Goal: Information Seeking & Learning: Learn about a topic

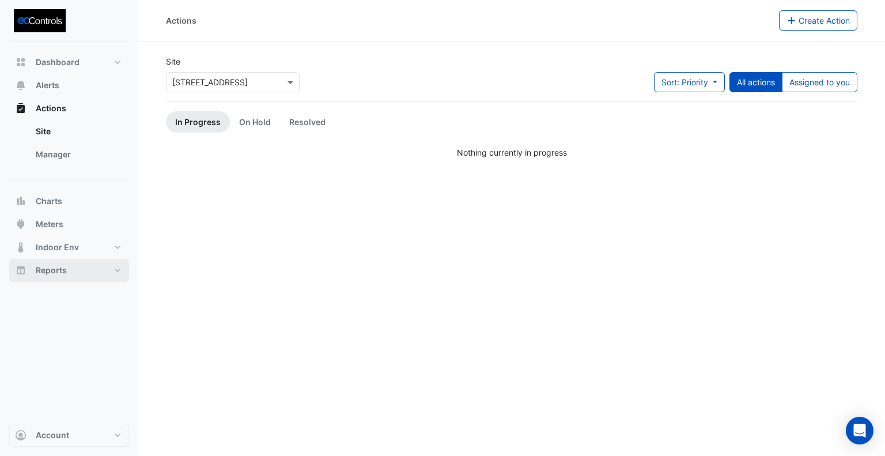
click at [66, 267] on span "Reports" at bounding box center [51, 270] width 31 height 12
select select "**"
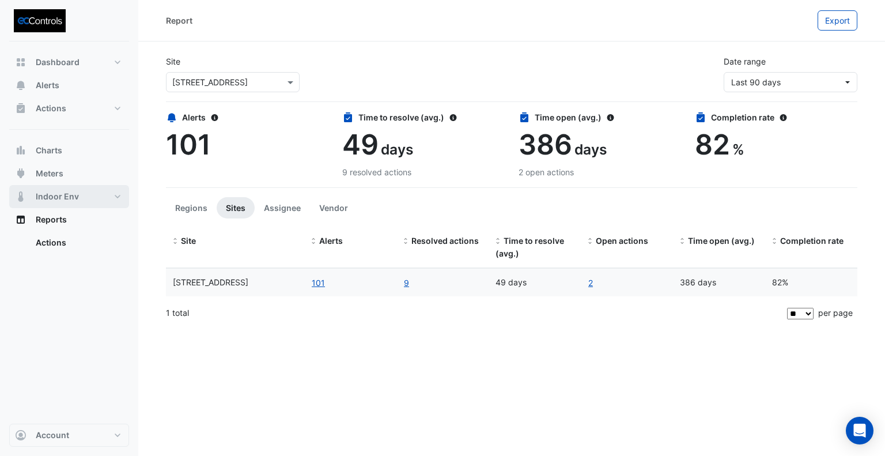
click at [65, 199] on span "Indoor Env" at bounding box center [57, 197] width 43 height 12
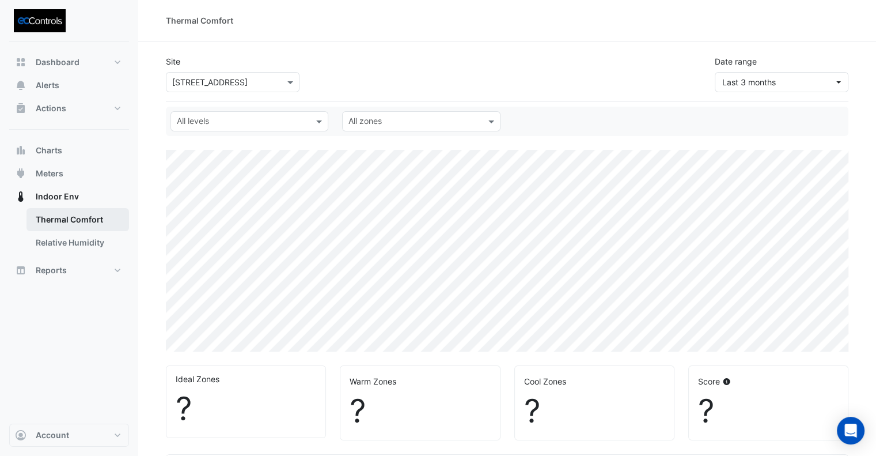
select select "**"
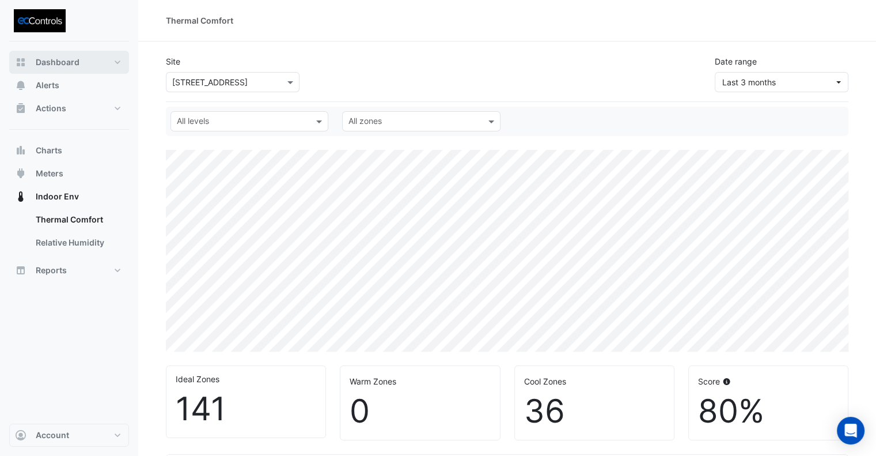
click at [64, 58] on span "Dashboard" at bounding box center [58, 62] width 44 height 12
select select "**"
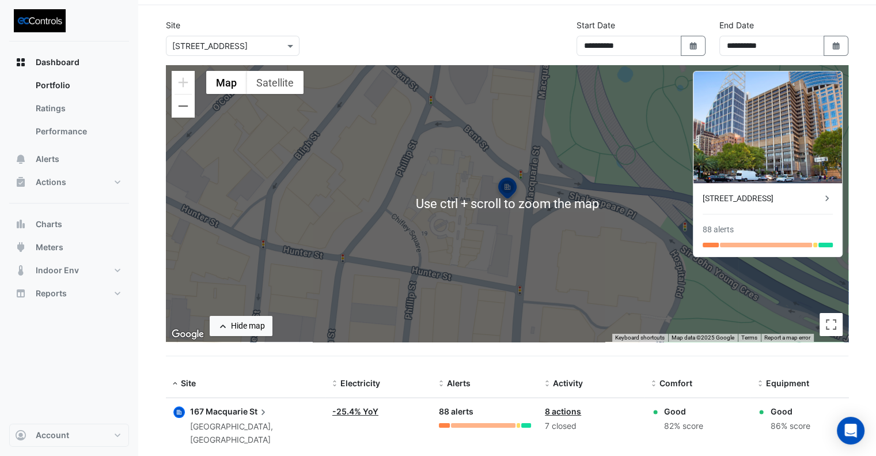
scroll to position [51, 0]
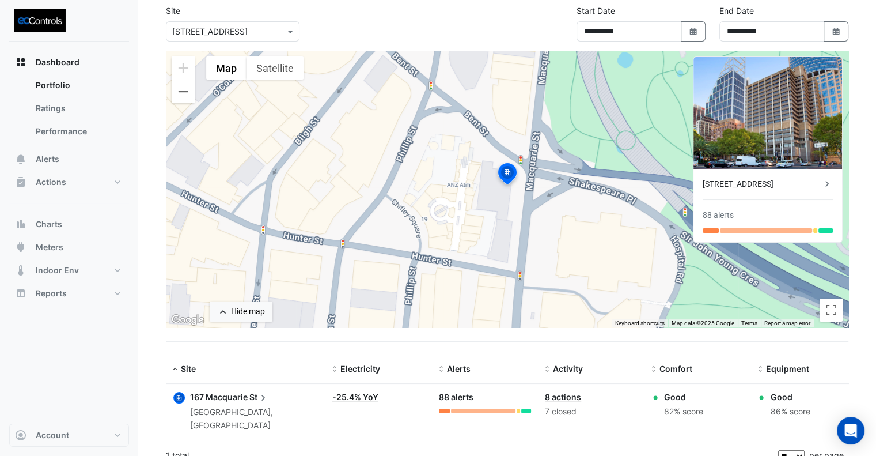
click at [348, 396] on link "-25.4% YoY" at bounding box center [355, 397] width 46 height 10
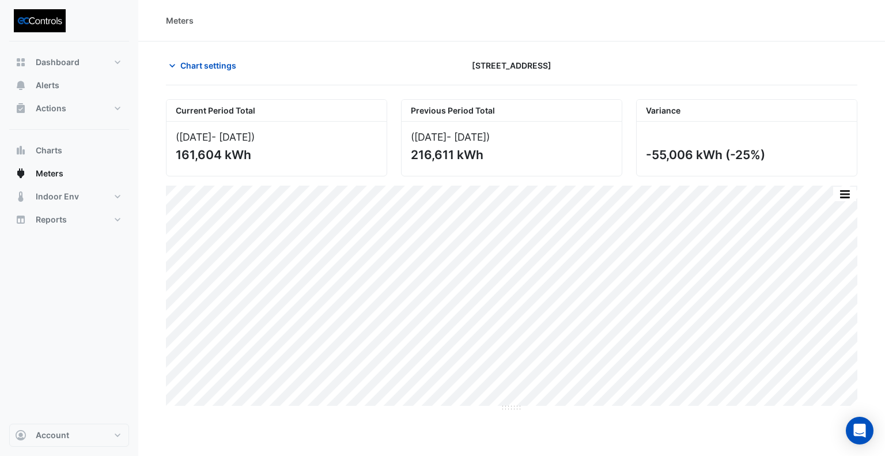
select select "**"
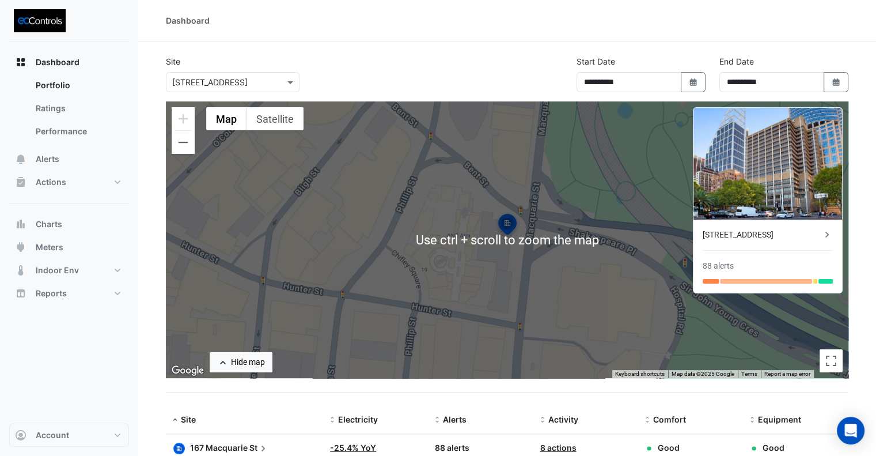
scroll to position [51, 0]
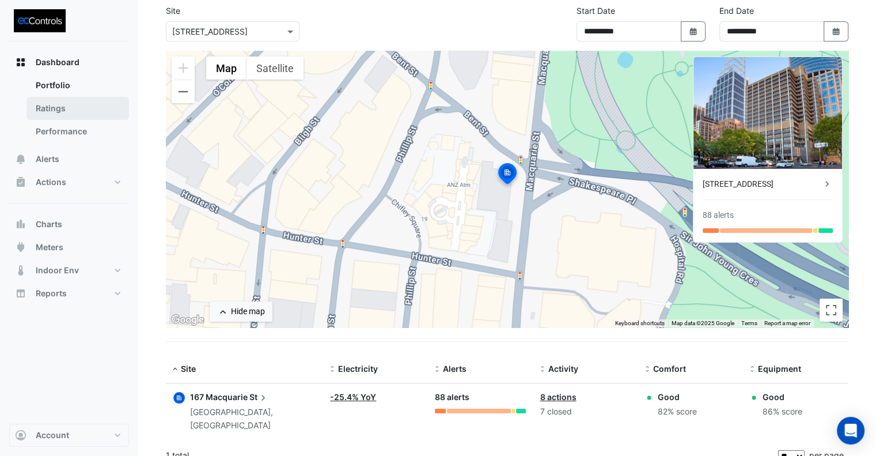
click at [44, 109] on link "Ratings" at bounding box center [77, 108] width 103 height 23
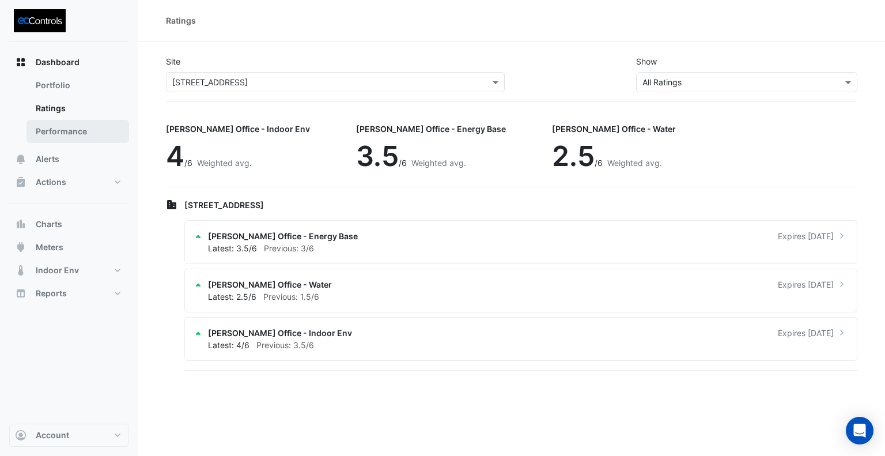
click at [71, 135] on link "Performance" at bounding box center [77, 131] width 103 height 23
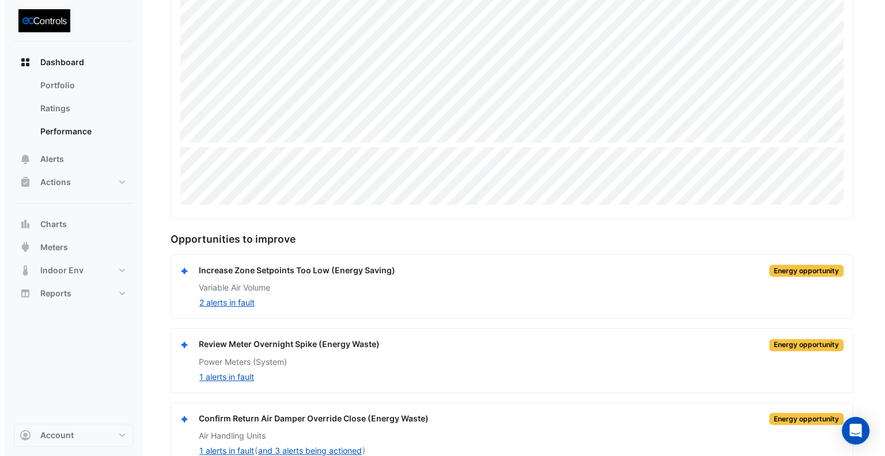
scroll to position [332, 0]
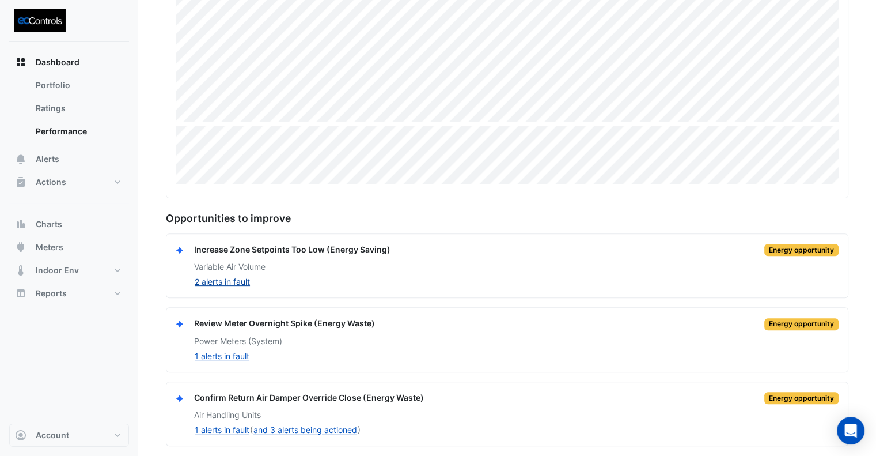
click at [234, 281] on button "2 alerts in fault" at bounding box center [222, 281] width 56 height 13
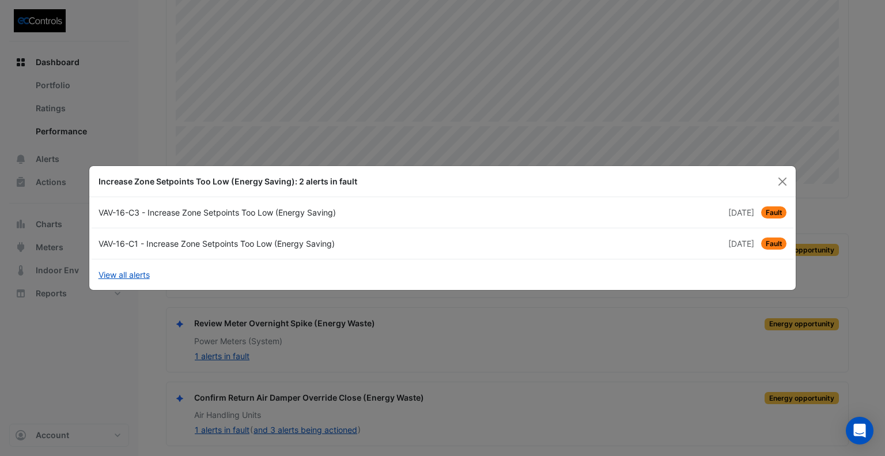
click at [728, 216] on span "[DATE]" at bounding box center [741, 212] width 26 height 10
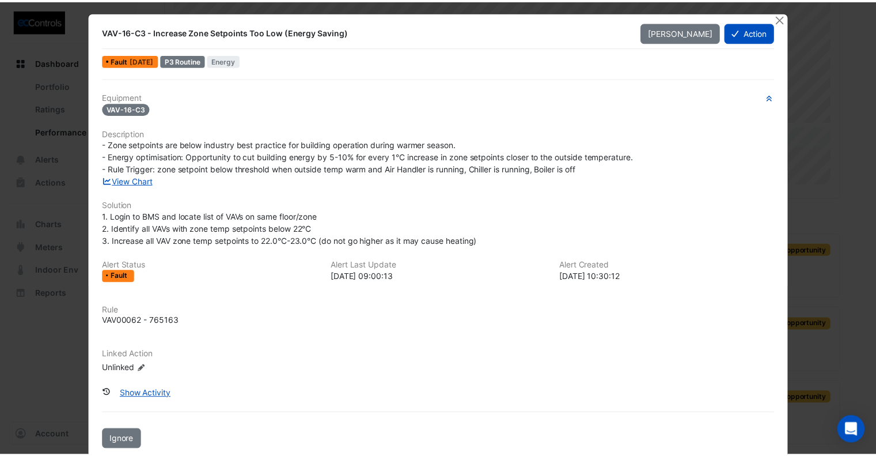
scroll to position [0, 0]
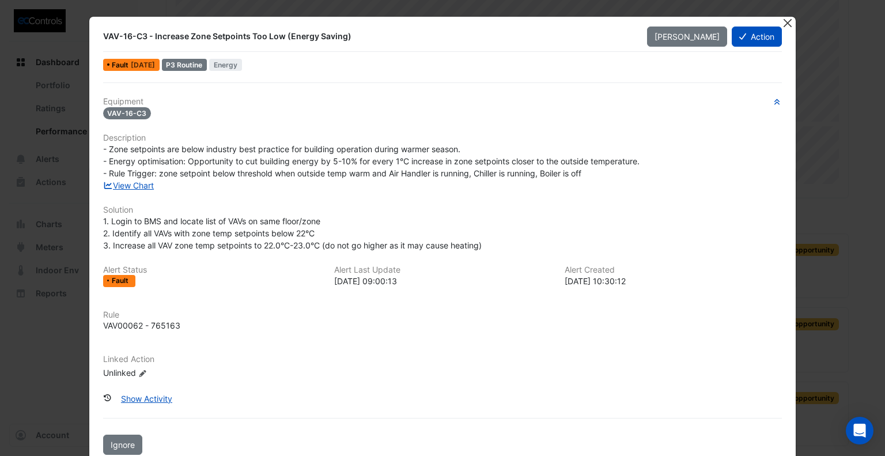
click at [784, 22] on button "Close" at bounding box center [787, 23] width 12 height 12
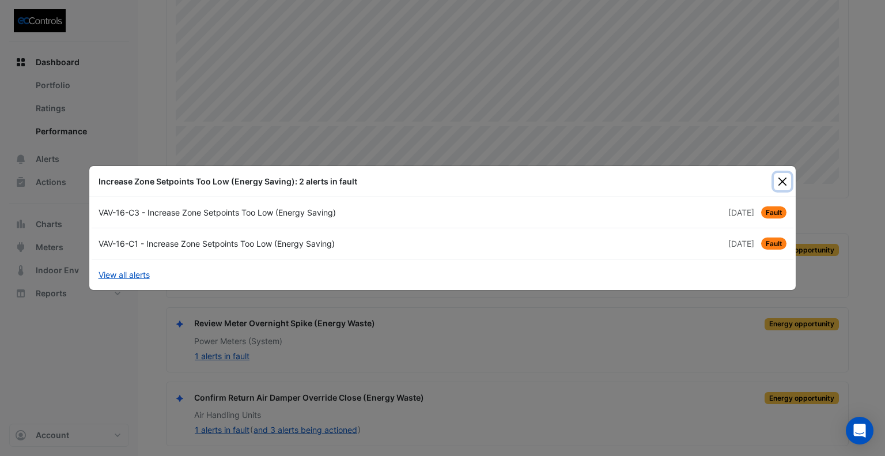
click at [783, 183] on button "Close" at bounding box center [781, 181] width 17 height 17
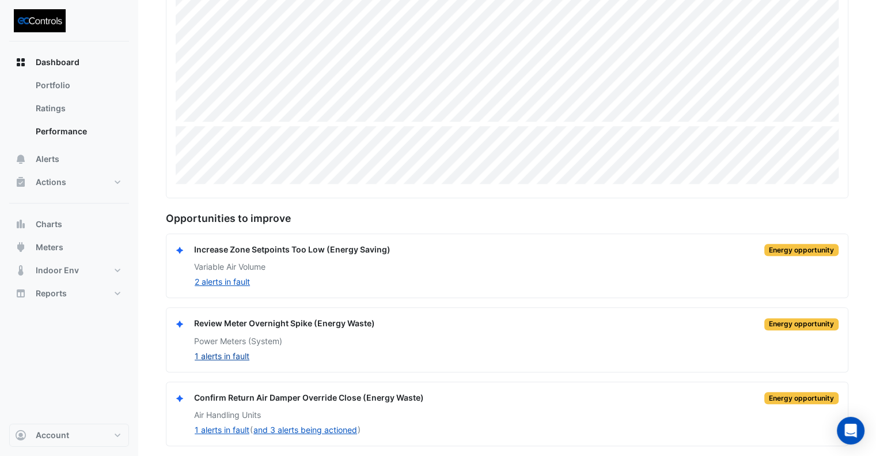
click at [214, 355] on button "1 alerts in fault" at bounding box center [222, 355] width 56 height 13
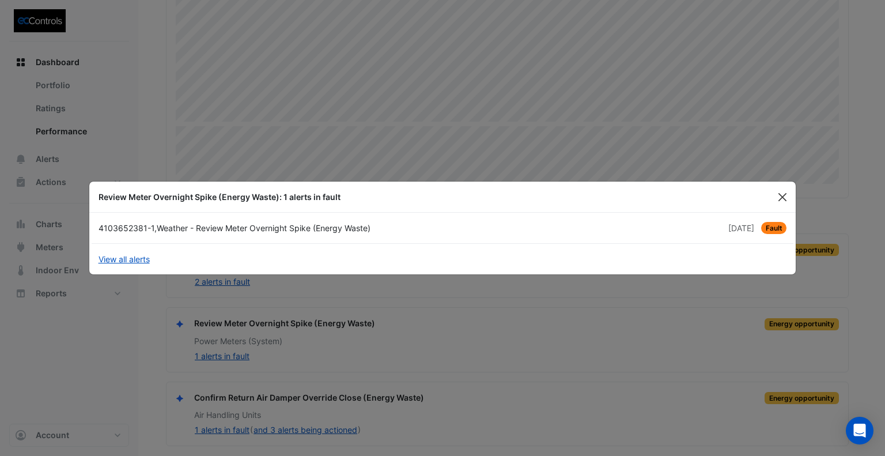
click at [780, 194] on button "Close" at bounding box center [781, 196] width 17 height 17
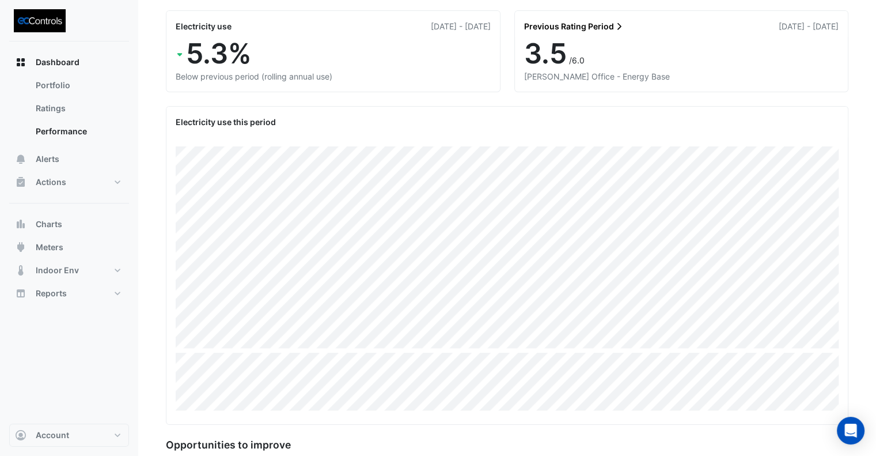
scroll to position [44, 0]
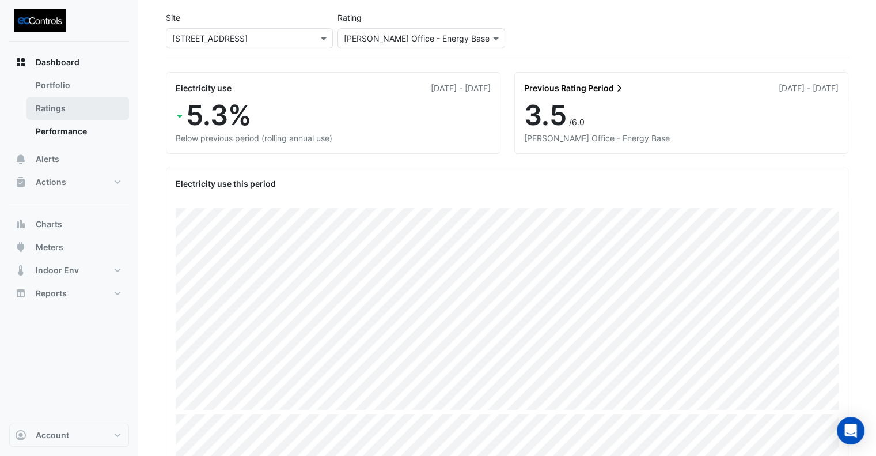
click at [45, 109] on link "Ratings" at bounding box center [77, 108] width 103 height 23
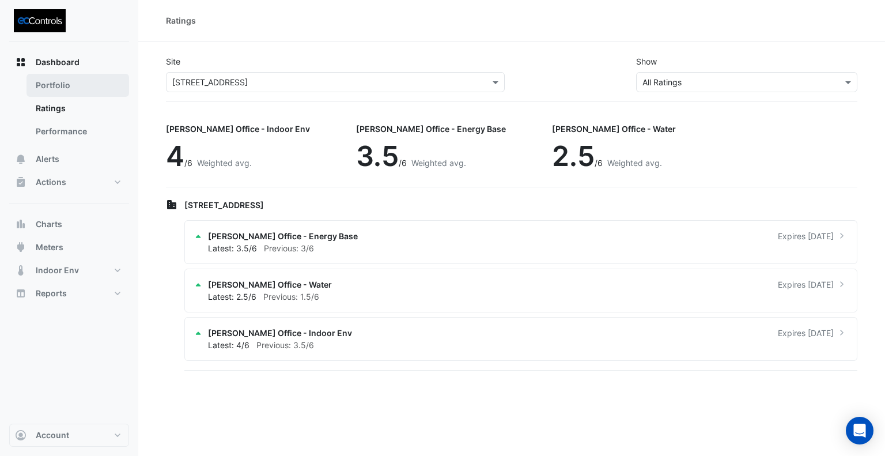
click at [54, 86] on link "Portfolio" at bounding box center [77, 85] width 103 height 23
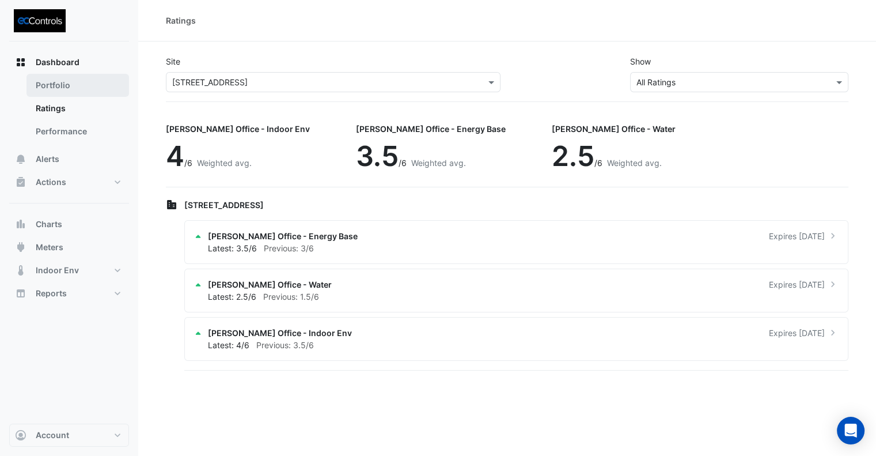
select select "**"
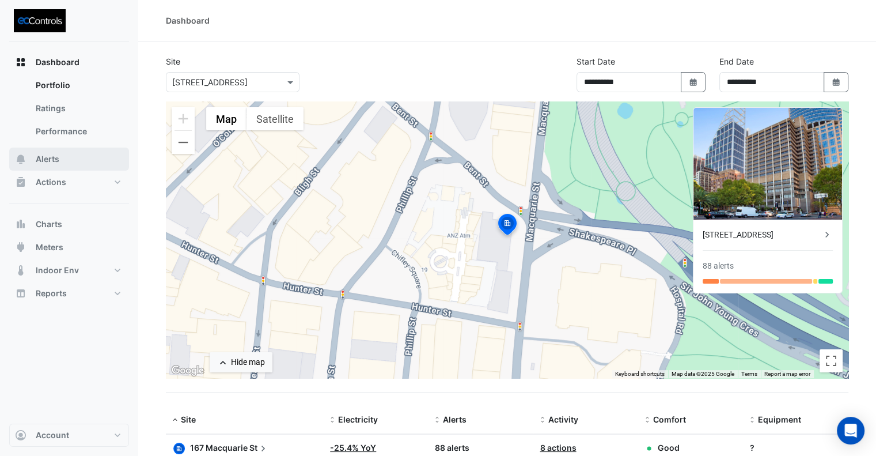
click at [42, 163] on span "Alerts" at bounding box center [48, 159] width 24 height 12
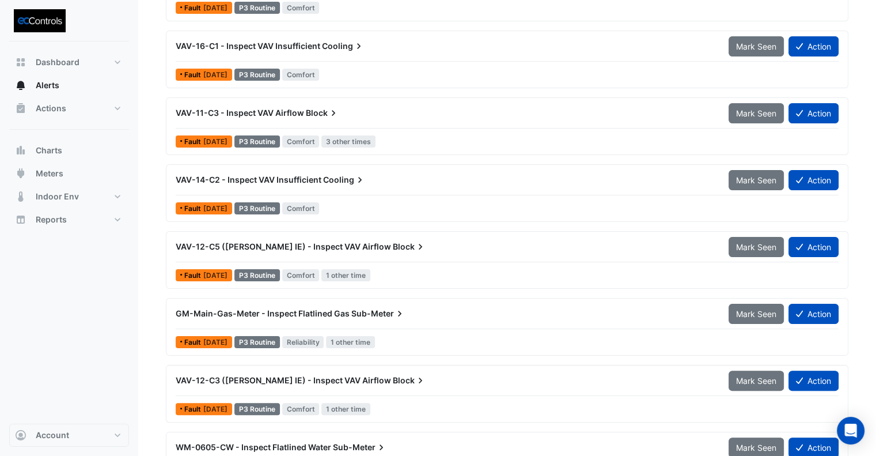
scroll to position [222, 0]
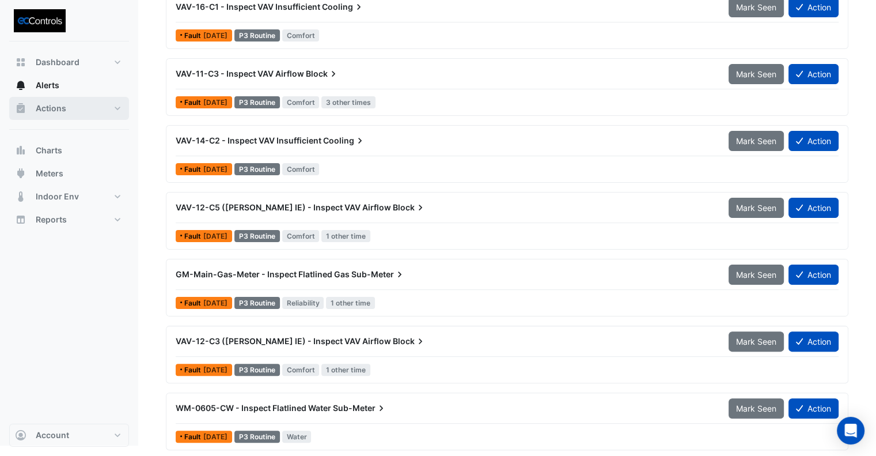
click at [54, 108] on span "Actions" at bounding box center [51, 109] width 31 height 12
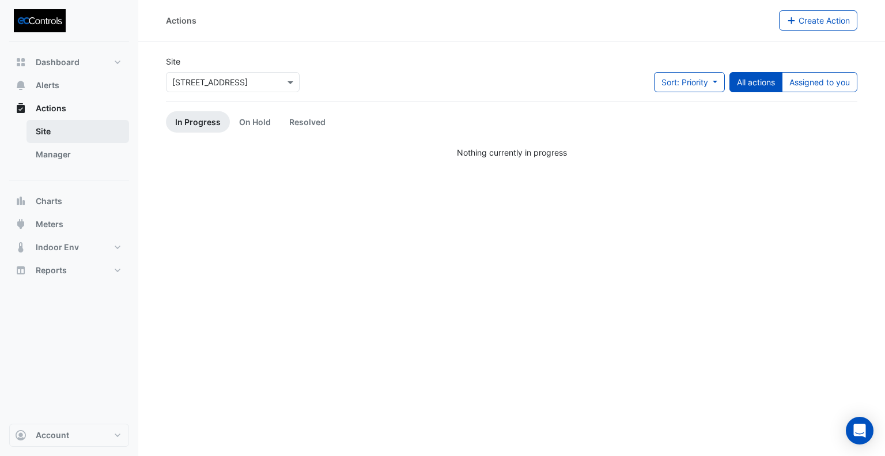
click at [55, 134] on link "Site" at bounding box center [77, 131] width 103 height 23
click at [55, 161] on link "Manager" at bounding box center [77, 154] width 103 height 23
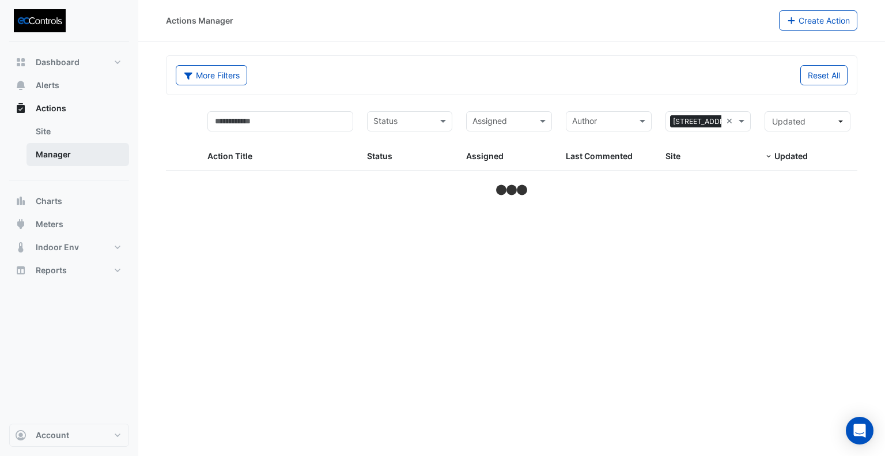
select select "**"
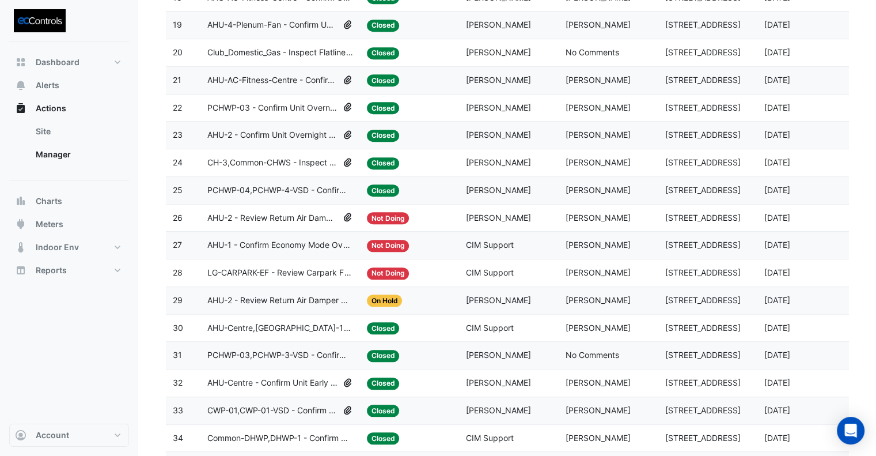
scroll to position [864, 0]
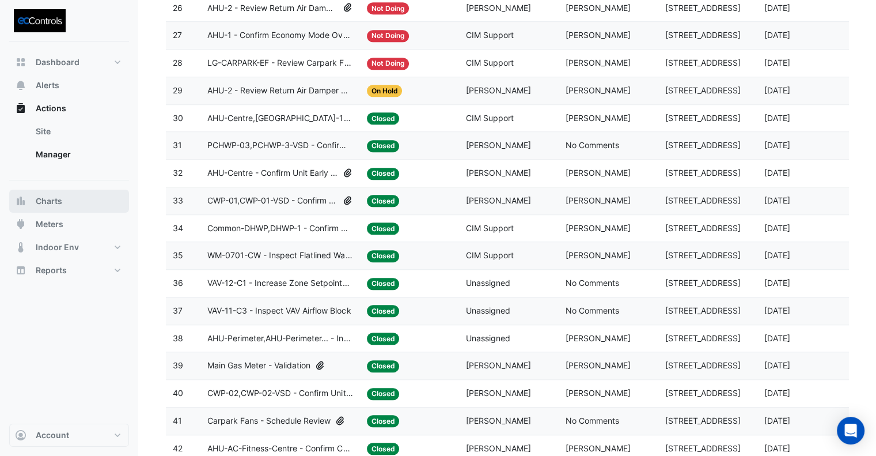
click at [80, 203] on button "Charts" at bounding box center [69, 200] width 120 height 23
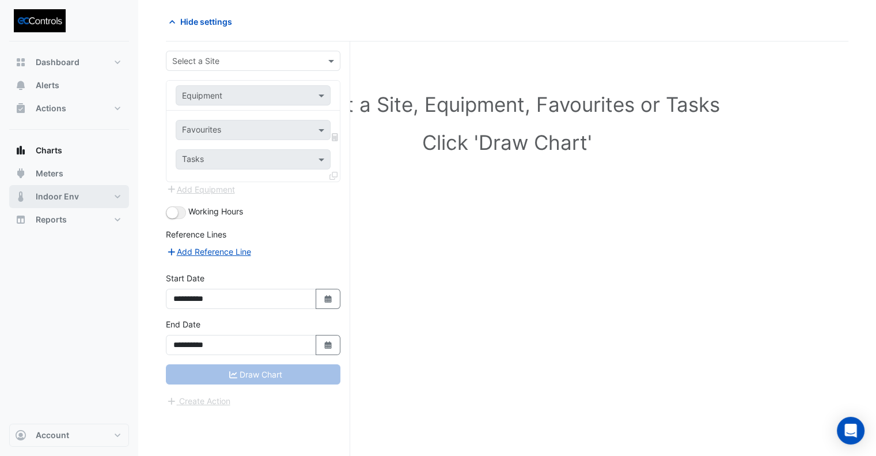
scroll to position [43, 0]
click at [44, 173] on span "Meters" at bounding box center [50, 174] width 28 height 12
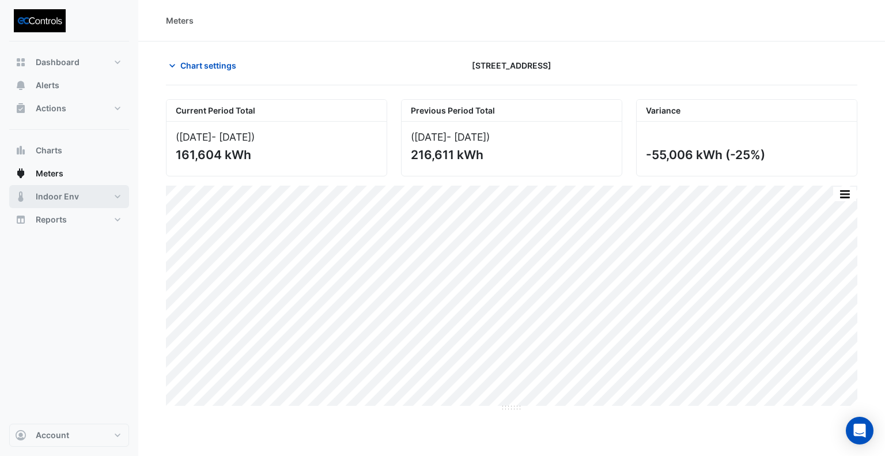
click at [40, 200] on span "Indoor Env" at bounding box center [57, 197] width 43 height 12
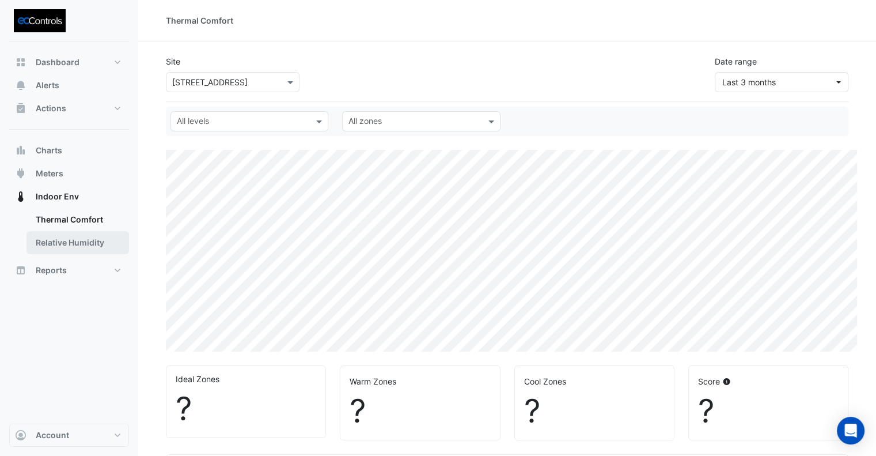
select select "**"
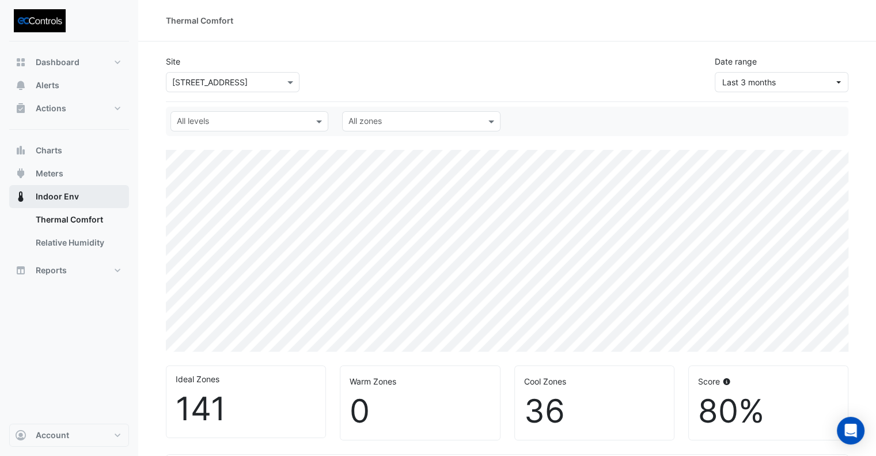
click at [56, 200] on span "Indoor Env" at bounding box center [57, 197] width 43 height 12
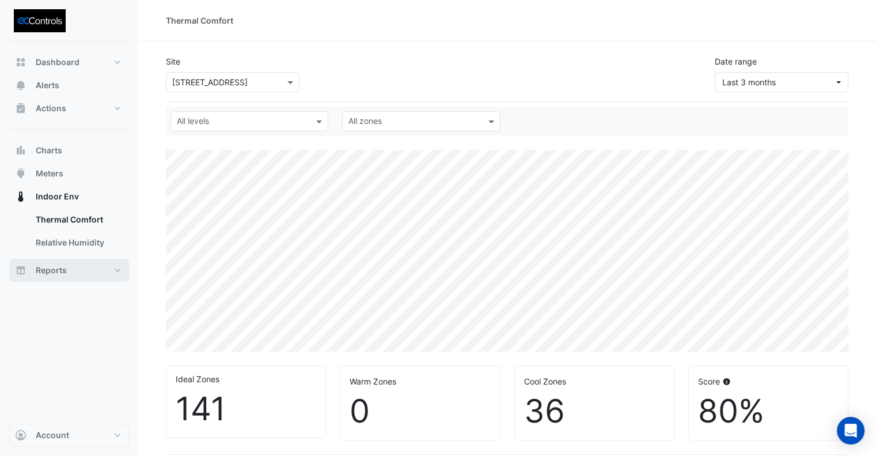
click at [53, 274] on span "Reports" at bounding box center [51, 270] width 31 height 12
select select "**"
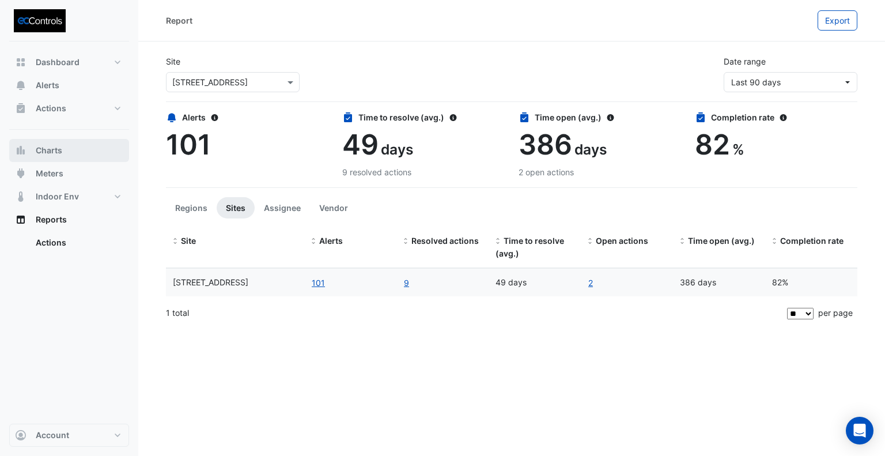
click at [47, 155] on span "Charts" at bounding box center [49, 151] width 26 height 12
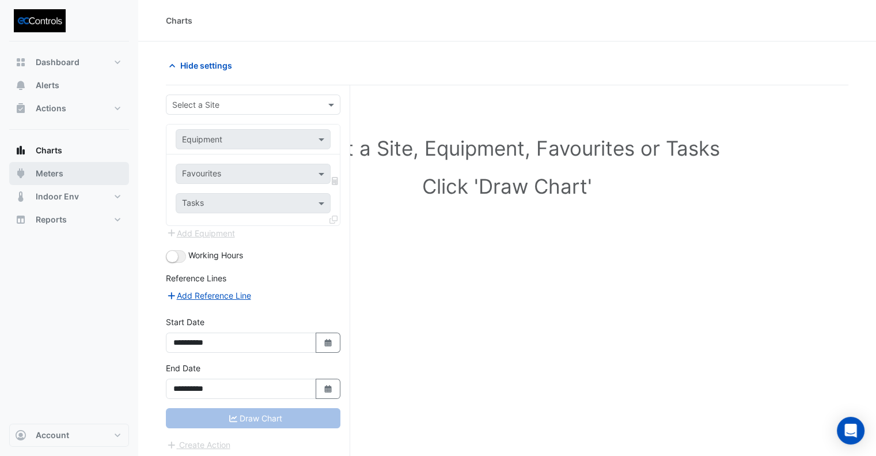
click at [46, 178] on span "Meters" at bounding box center [50, 174] width 28 height 12
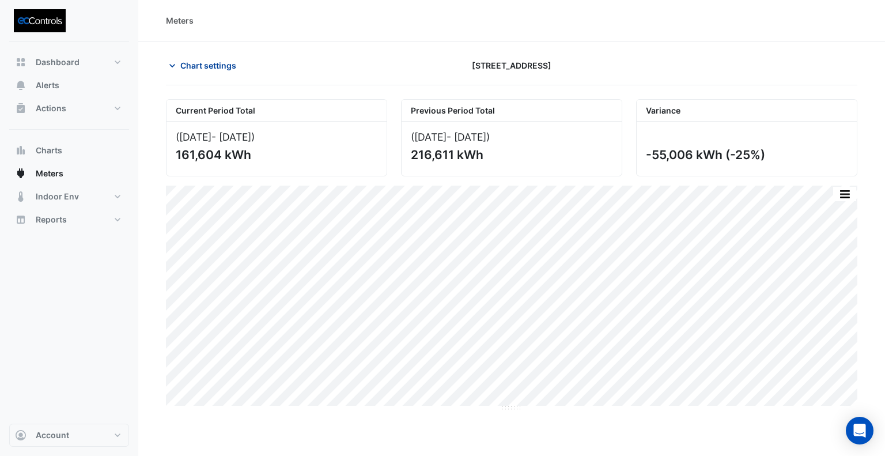
click at [220, 66] on span "Chart settings" at bounding box center [208, 65] width 56 height 12
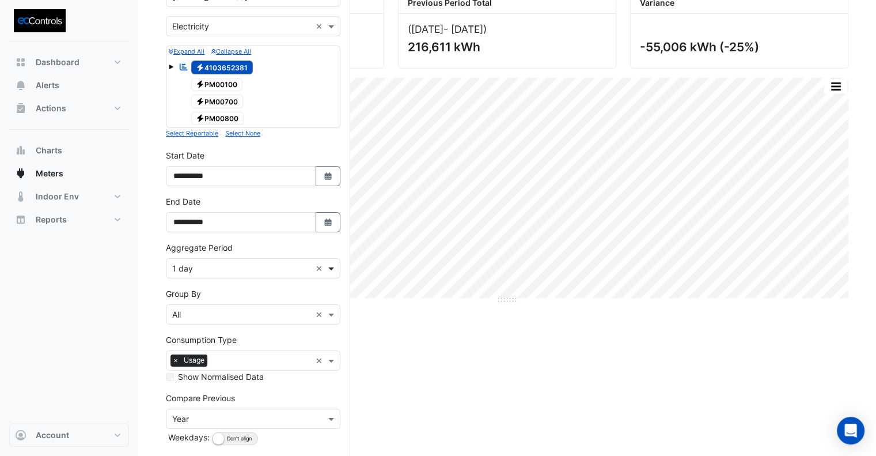
scroll to position [115, 0]
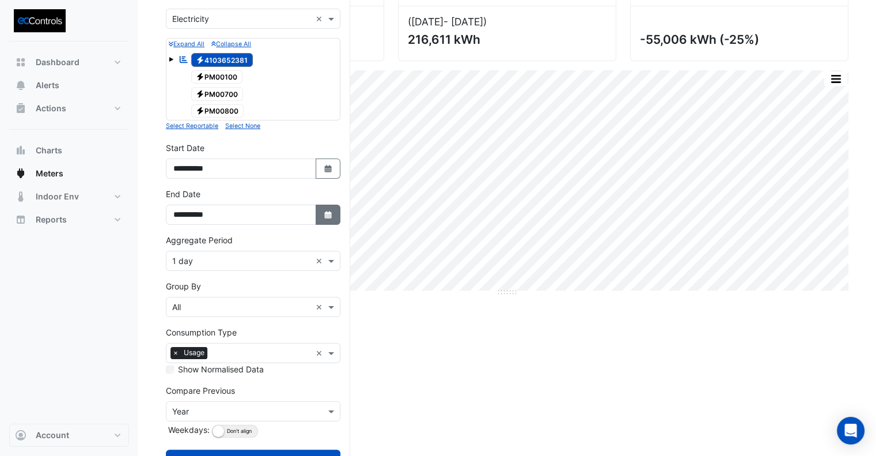
click at [332, 204] on button "Select Date" at bounding box center [328, 214] width 25 height 20
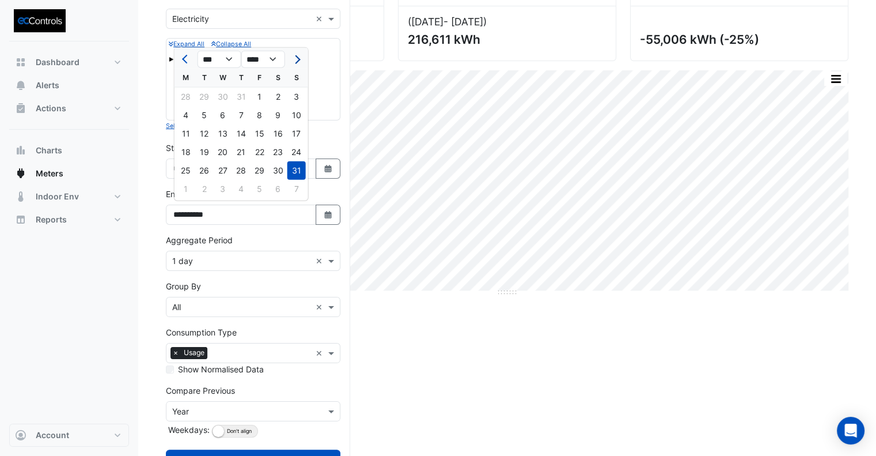
click at [297, 59] on span "Next month" at bounding box center [295, 59] width 9 height 9
select select "*"
click at [295, 133] on div "21" at bounding box center [296, 133] width 18 height 18
type input "**********"
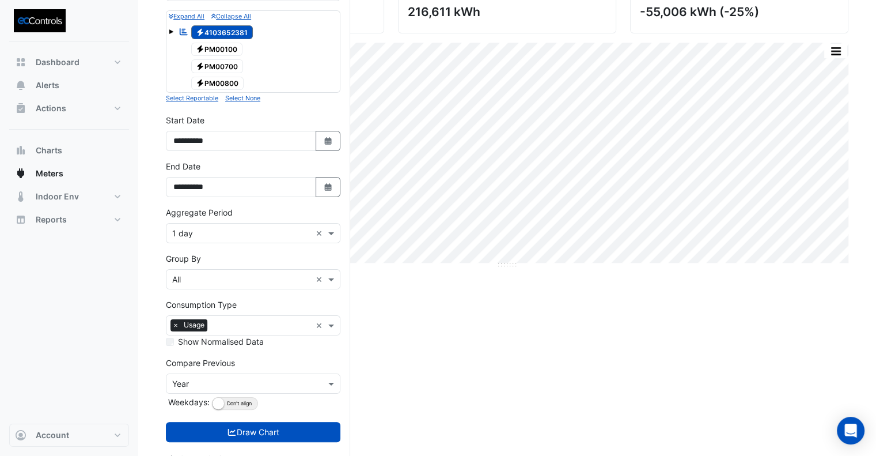
scroll to position [157, 0]
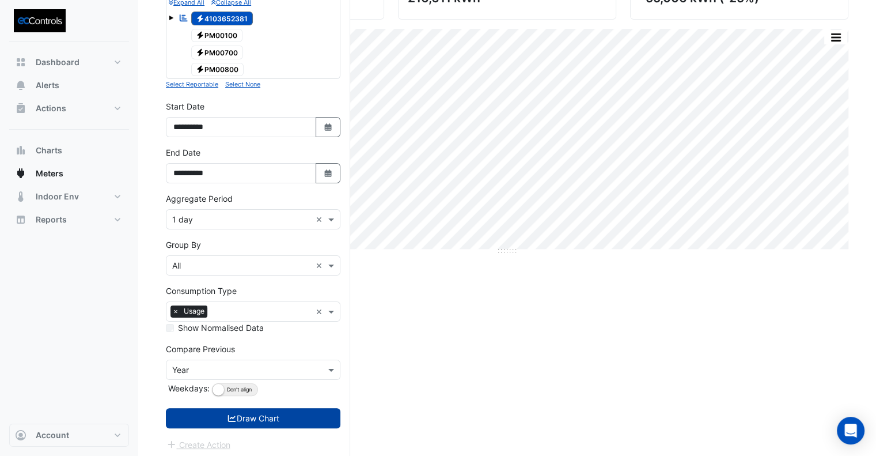
click at [321, 419] on button "Draw Chart" at bounding box center [253, 418] width 174 height 20
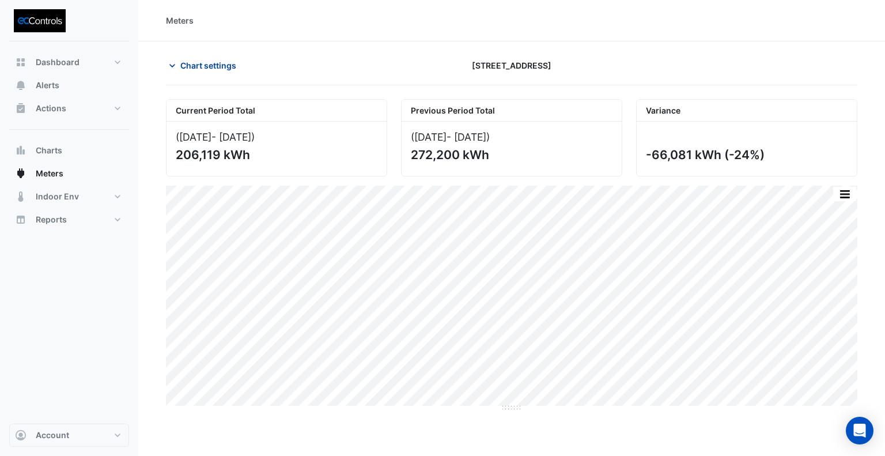
click at [214, 71] on button "Chart settings" at bounding box center [205, 65] width 78 height 20
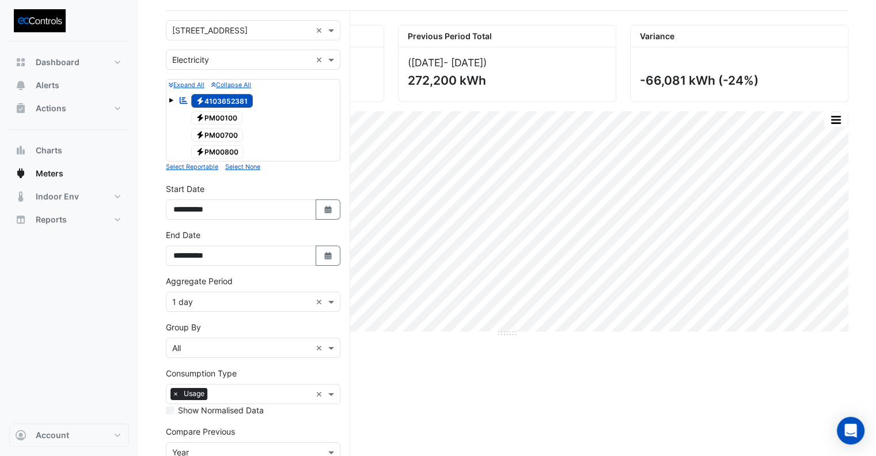
scroll to position [157, 0]
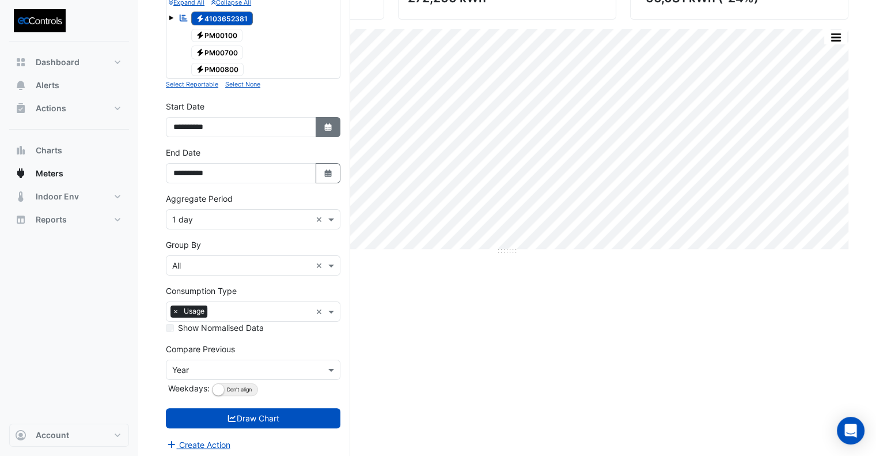
click at [327, 123] on icon "Select Date" at bounding box center [328, 127] width 10 height 8
select select "*"
select select "****"
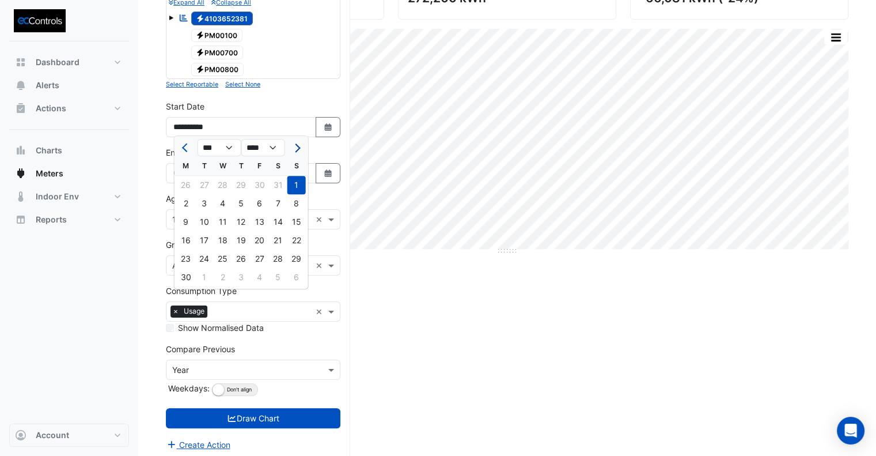
drag, startPoint x: 299, startPoint y: 146, endPoint x: 292, endPoint y: 149, distance: 7.5
click at [298, 147] on span "Next month" at bounding box center [295, 147] width 9 height 9
click at [292, 149] on button "Next month" at bounding box center [297, 147] width 14 height 18
select select "*"
click at [482, 381] on div "Current Period Total ([DATE] - [DATE] ) 206,119 kWh Previous Period Total ([DAT…" at bounding box center [507, 201] width 682 height 518
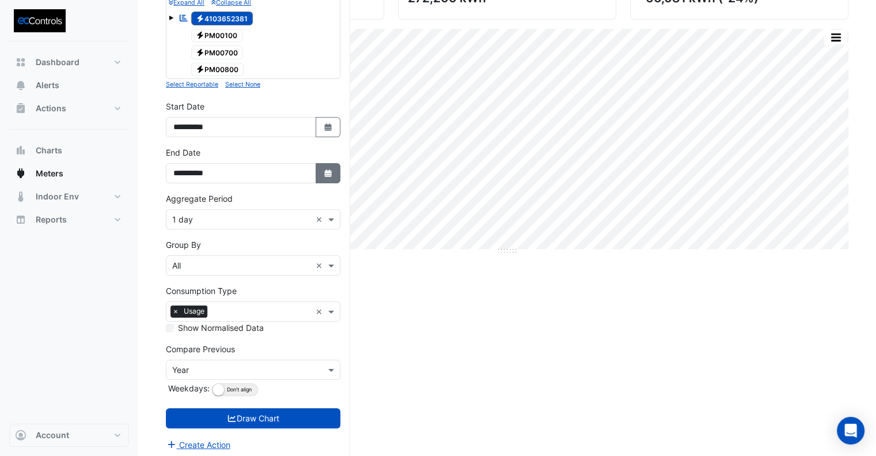
click at [323, 173] on icon "Select Date" at bounding box center [328, 173] width 10 height 8
select select "*"
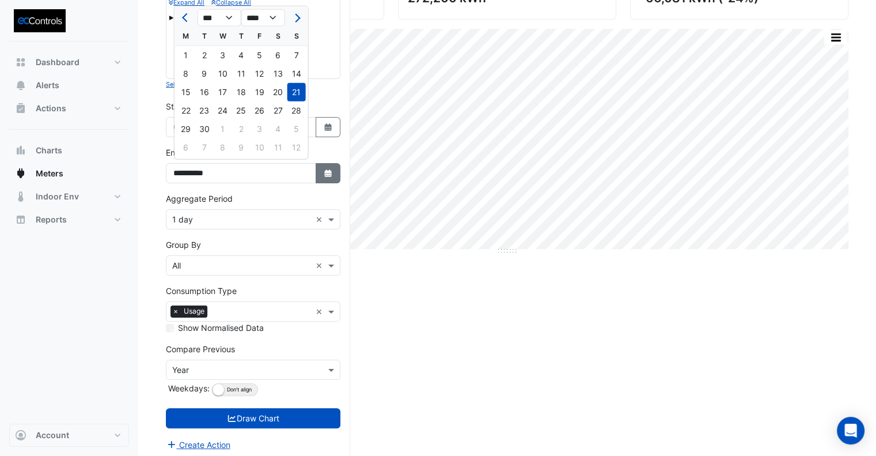
click at [324, 174] on fa-icon "Select Date" at bounding box center [328, 173] width 10 height 10
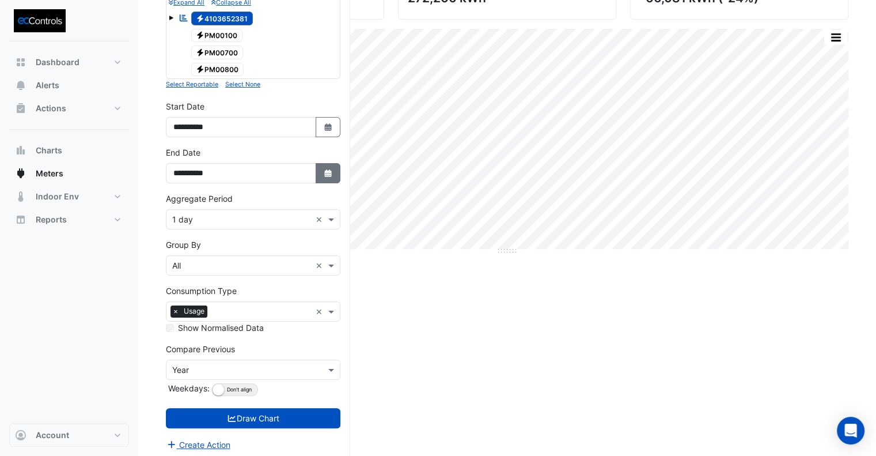
click at [324, 174] on fa-icon "Select Date" at bounding box center [328, 173] width 10 height 10
select select "*"
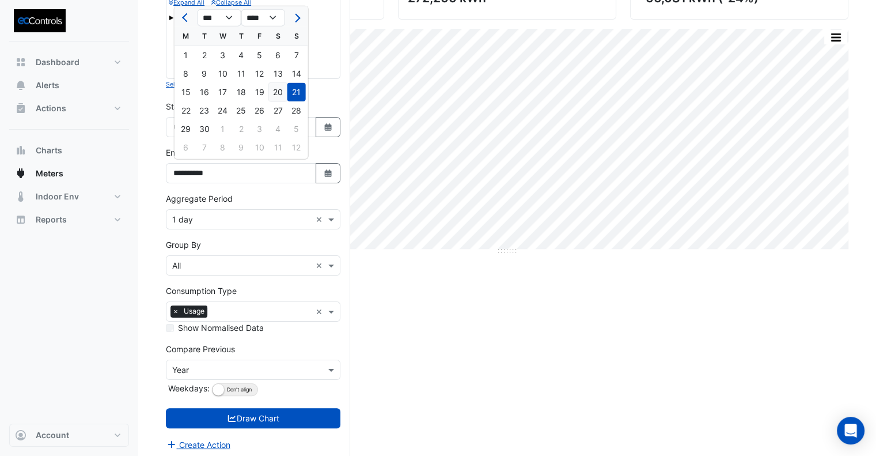
click at [281, 92] on div "20" at bounding box center [278, 92] width 18 height 18
type input "**********"
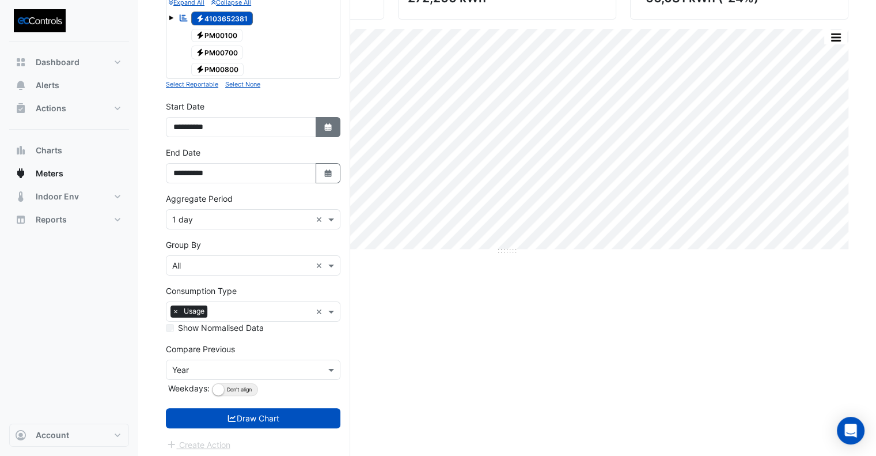
click at [328, 131] on button "Select Date" at bounding box center [328, 127] width 25 height 20
select select "*"
select select "****"
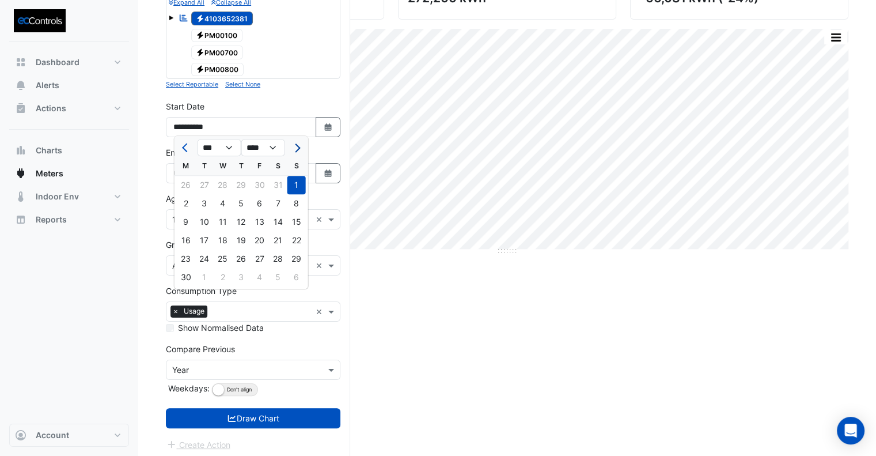
click at [295, 145] on span "Next month" at bounding box center [295, 147] width 9 height 9
select select "*"
click at [279, 221] on div "20" at bounding box center [278, 221] width 18 height 18
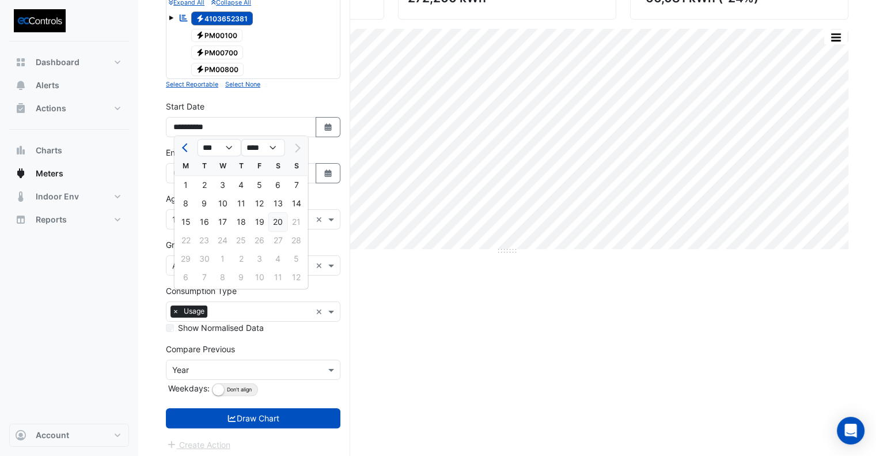
type input "**********"
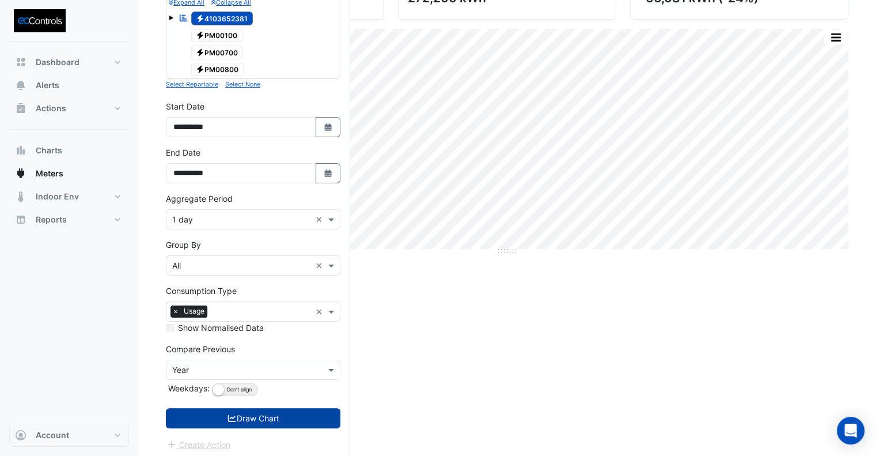
click at [281, 417] on button "Draw Chart" at bounding box center [253, 418] width 174 height 20
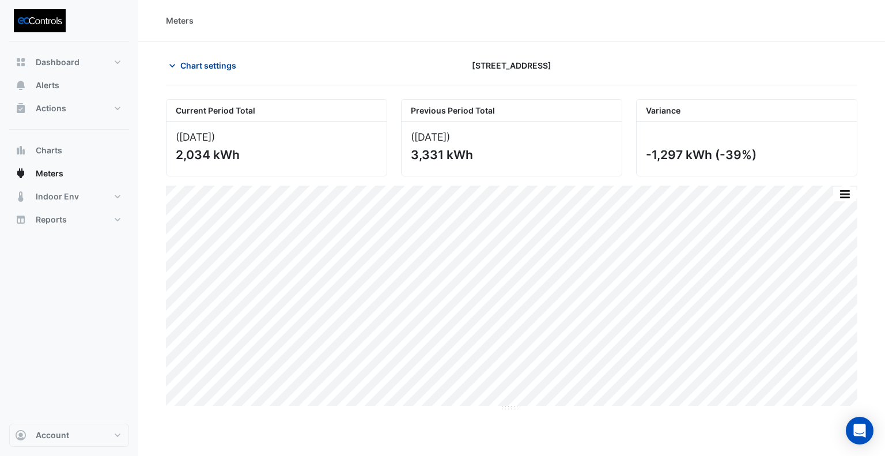
click at [199, 59] on span "Chart settings" at bounding box center [208, 65] width 56 height 12
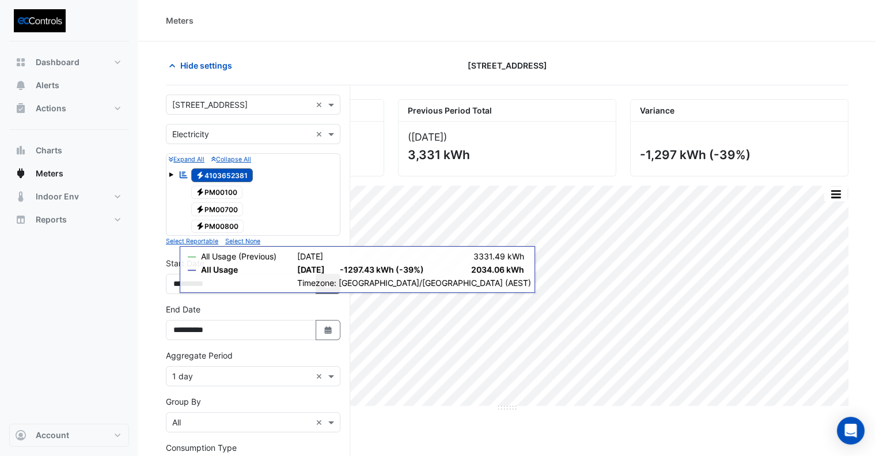
click at [322, 275] on button "Select Date" at bounding box center [328, 284] width 25 height 20
select select "*"
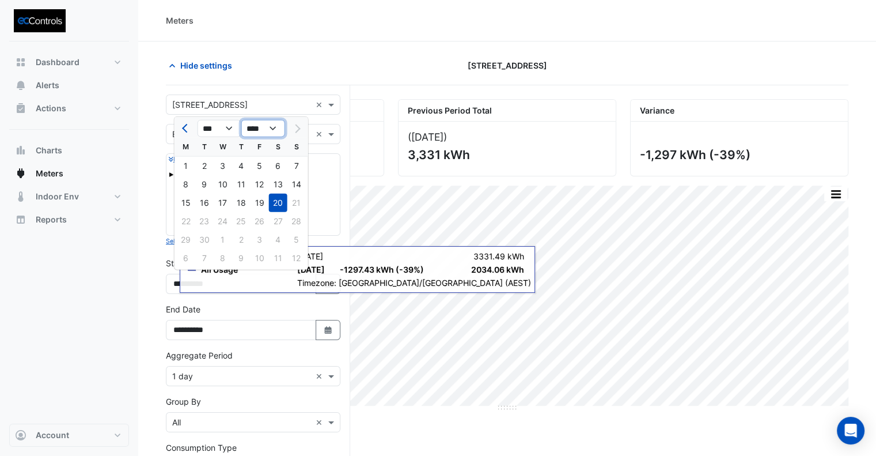
click at [257, 127] on select "**** **** **** **** **** **** **** **** **** **** ****" at bounding box center [263, 128] width 44 height 17
select select "****"
click at [241, 120] on select "**** **** **** **** **** **** **** **** **** **** ****" at bounding box center [263, 128] width 44 height 17
click at [252, 219] on div "20" at bounding box center [259, 221] width 18 height 18
type input "**********"
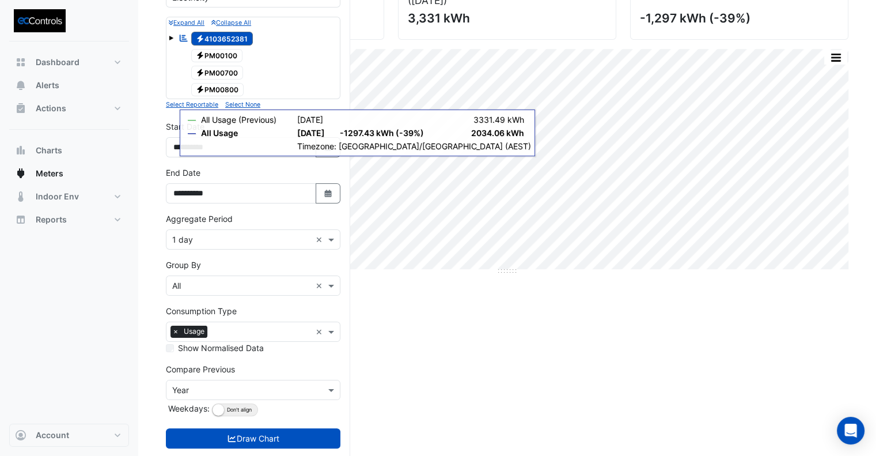
scroll to position [157, 0]
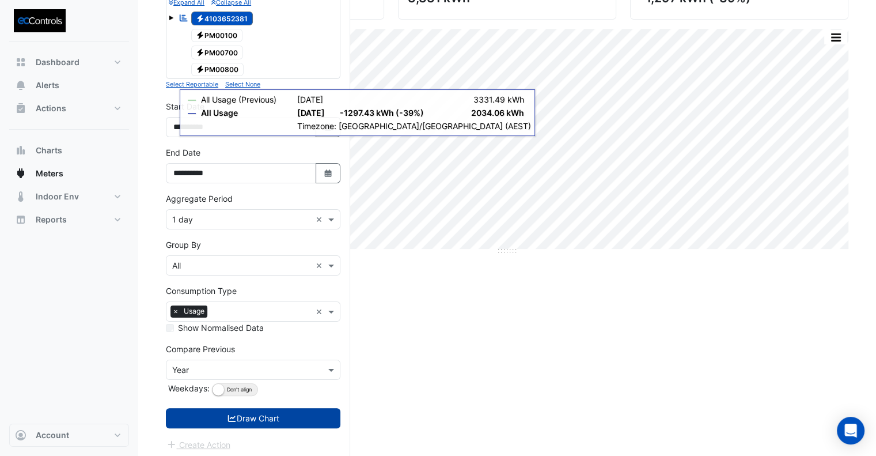
click at [299, 416] on button "Draw Chart" at bounding box center [253, 418] width 174 height 20
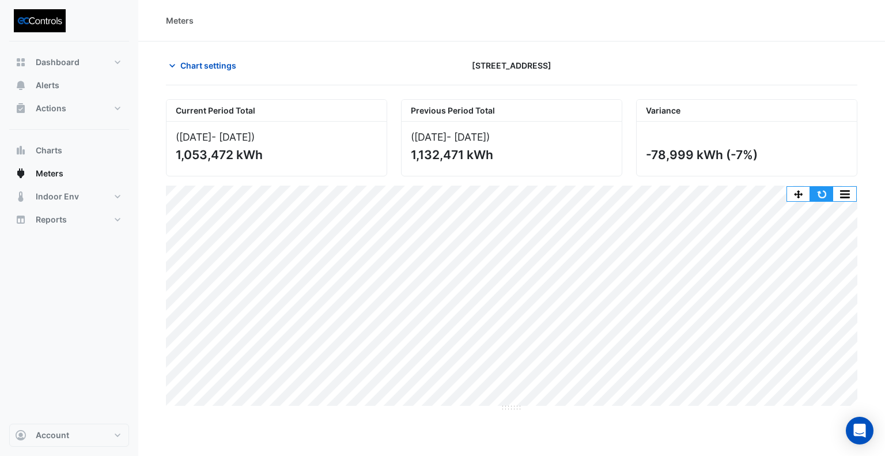
click at [818, 193] on button "button" at bounding box center [821, 194] width 23 height 14
click at [811, 188] on button "button" at bounding box center [821, 194] width 23 height 14
click at [48, 149] on span "Charts" at bounding box center [49, 151] width 26 height 12
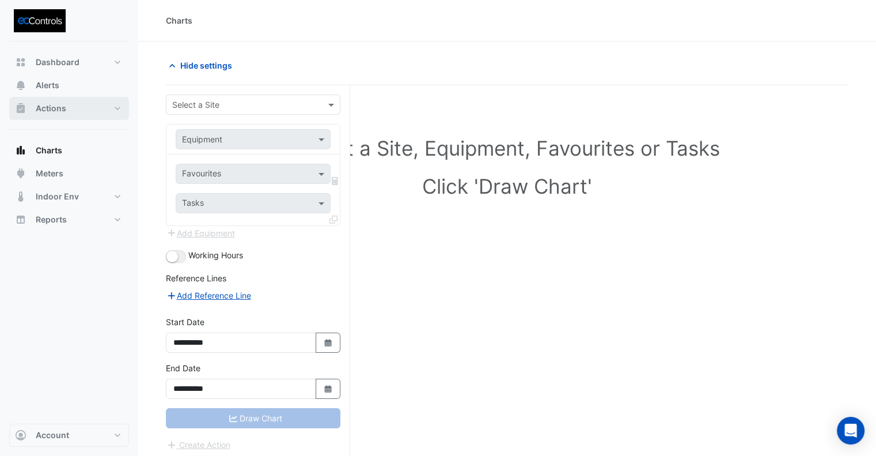
click at [55, 108] on span "Actions" at bounding box center [51, 109] width 31 height 12
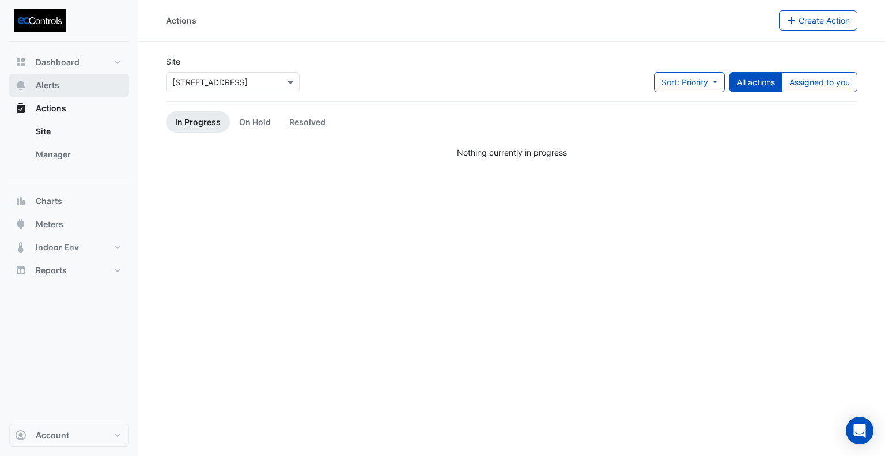
click at [52, 86] on span "Alerts" at bounding box center [48, 85] width 24 height 12
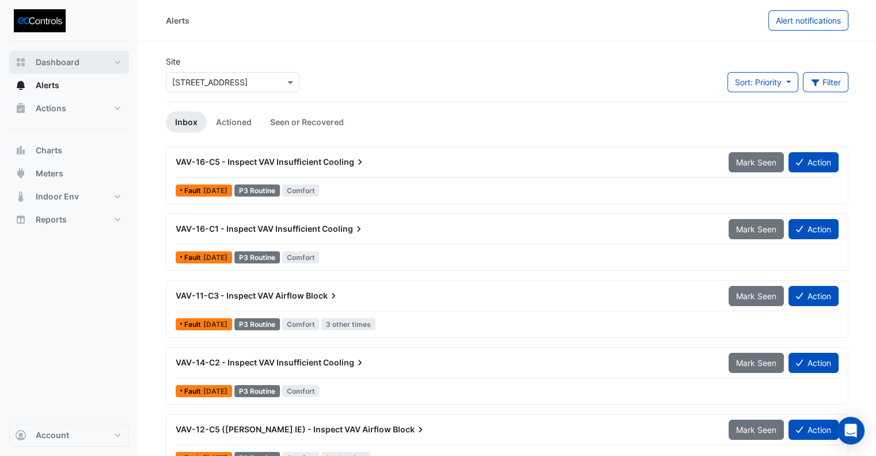
click at [52, 59] on span "Dashboard" at bounding box center [58, 62] width 44 height 12
select select "**"
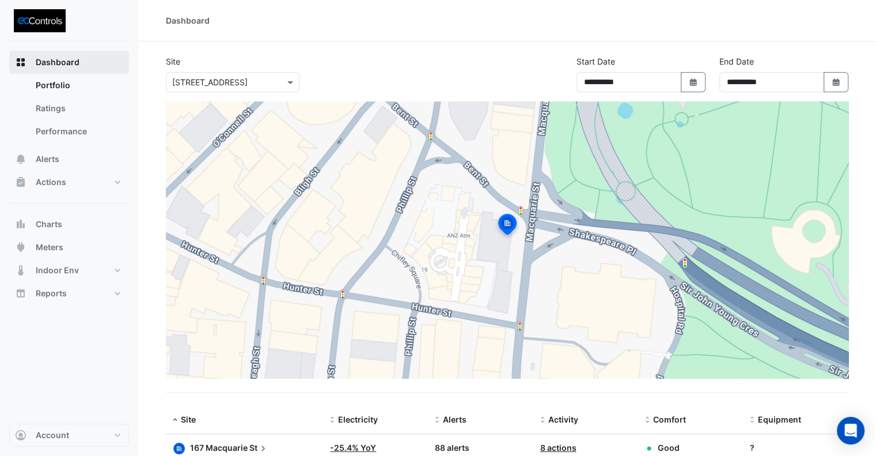
click at [53, 62] on span "Dashboard" at bounding box center [58, 62] width 44 height 12
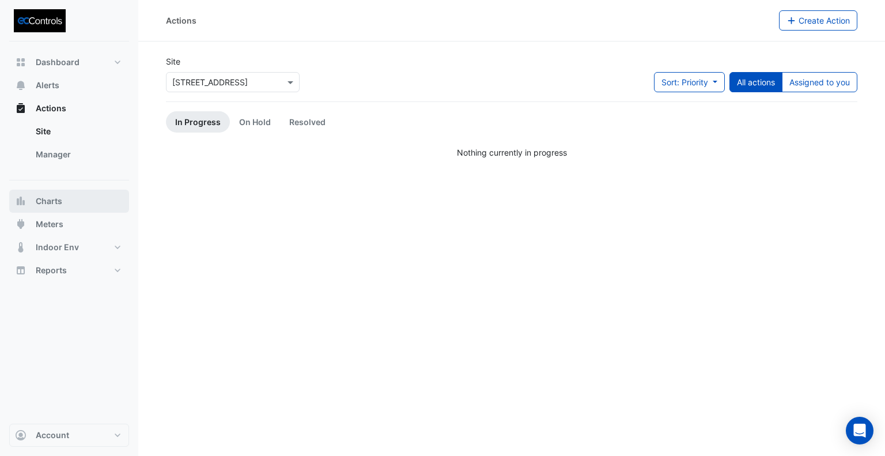
click at [58, 200] on span "Charts" at bounding box center [49, 201] width 26 height 12
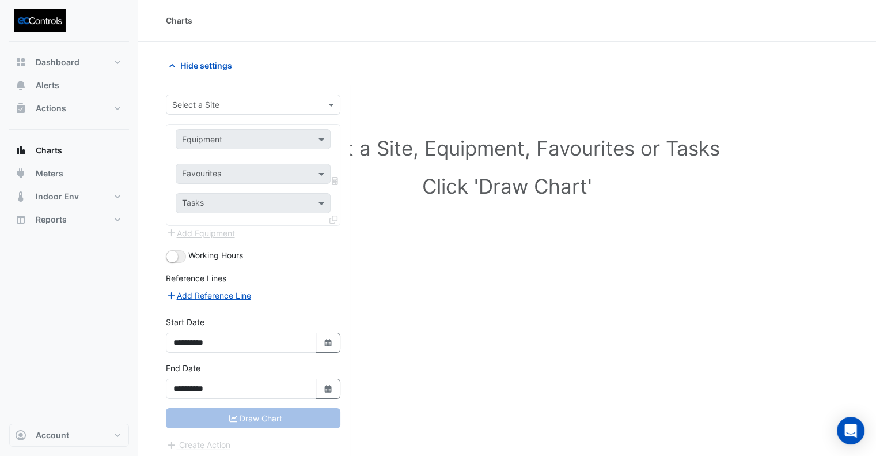
click at [237, 115] on form "**********" at bounding box center [253, 272] width 174 height 356
click at [235, 112] on div "Select a Site" at bounding box center [253, 104] width 174 height 20
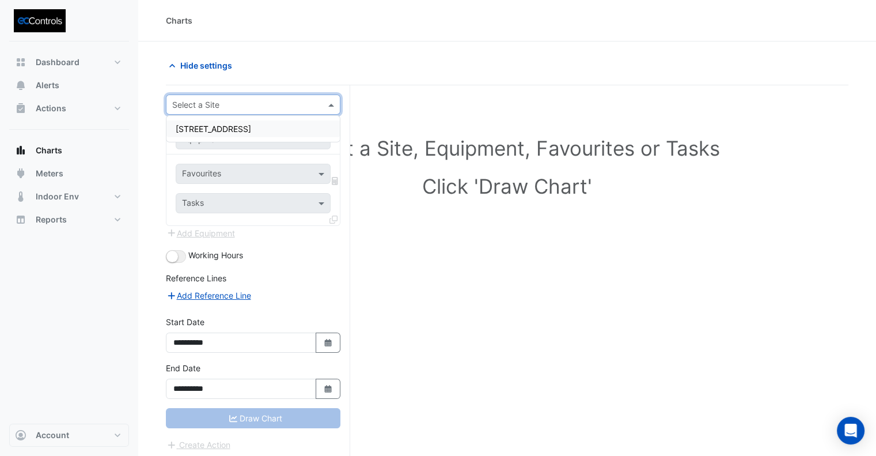
click at [221, 126] on span "[STREET_ADDRESS]" at bounding box center [213, 129] width 75 height 10
click at [223, 142] on input "text" at bounding box center [241, 140] width 119 height 12
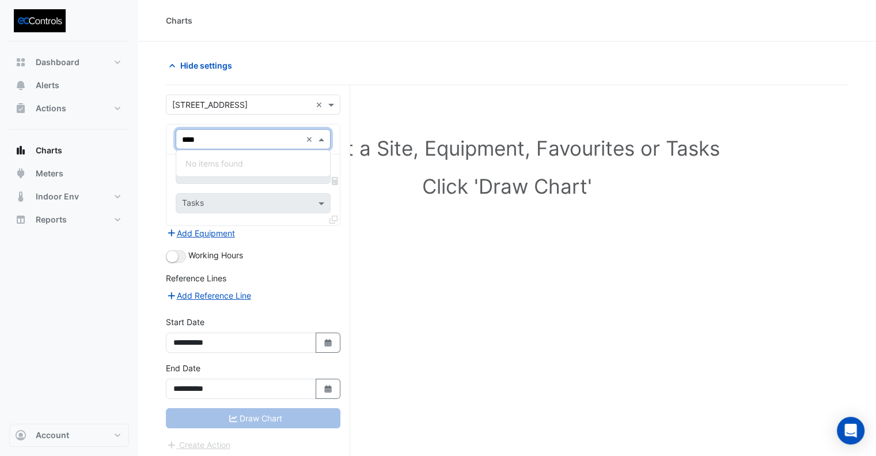
type input "***"
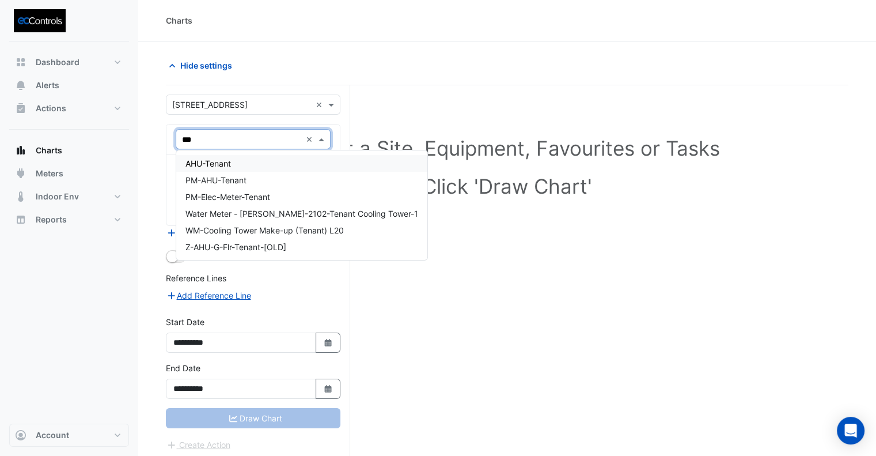
click at [206, 163] on span "AHU-Tenant" at bounding box center [207, 163] width 45 height 10
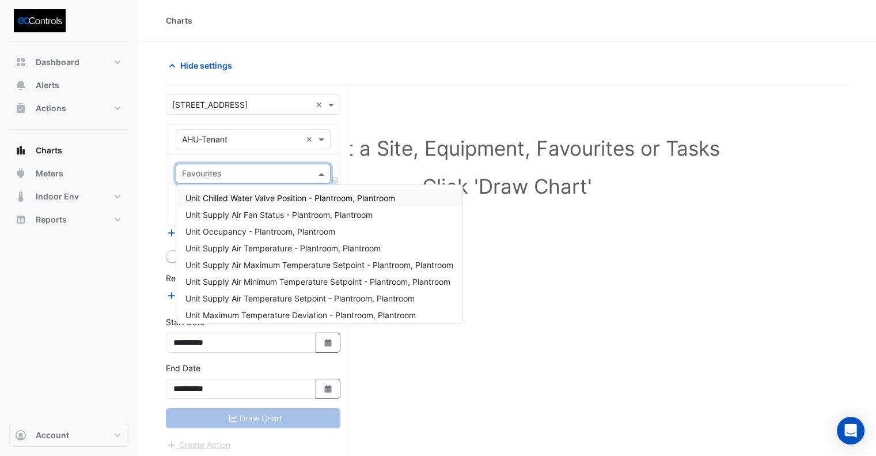
click at [216, 179] on input "text" at bounding box center [246, 175] width 129 height 12
click at [237, 137] on input "text" at bounding box center [241, 140] width 119 height 12
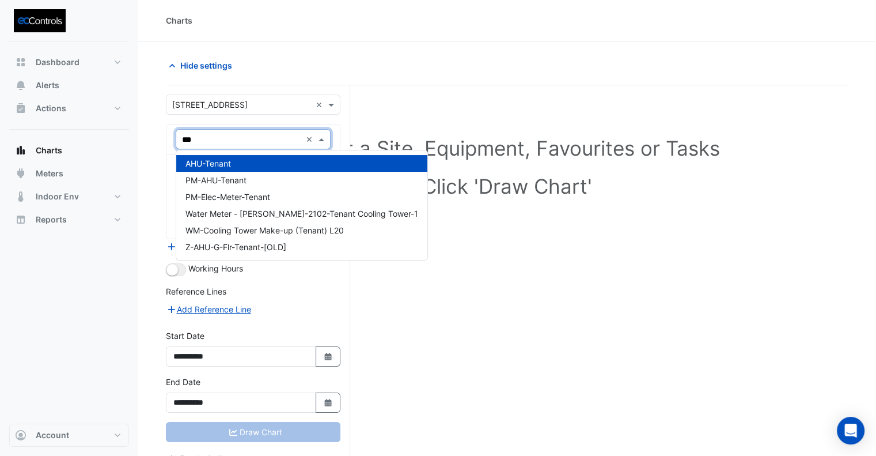
type input "****"
click at [227, 178] on span "PM-AHU-Tenant" at bounding box center [215, 180] width 61 height 10
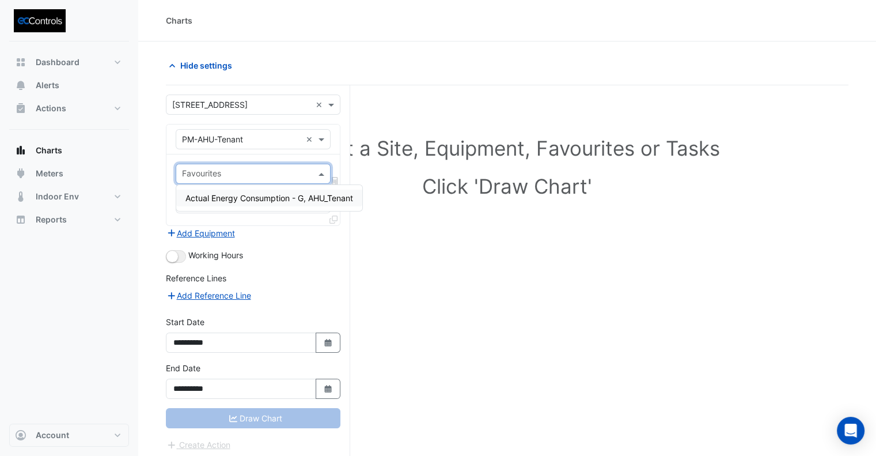
click at [229, 170] on input "text" at bounding box center [246, 175] width 129 height 12
click at [228, 201] on span "Actual Energy Consumption - G, AHU_Tenant" at bounding box center [269, 198] width 168 height 10
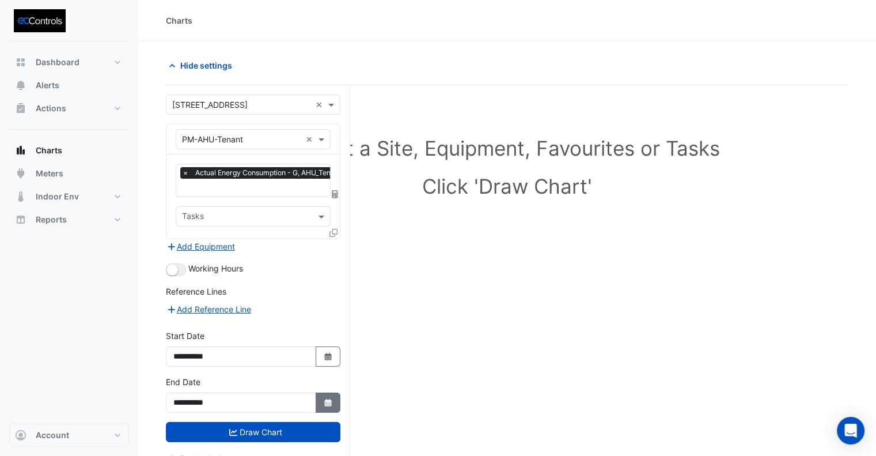
click at [318, 400] on button "Select Date" at bounding box center [328, 402] width 25 height 20
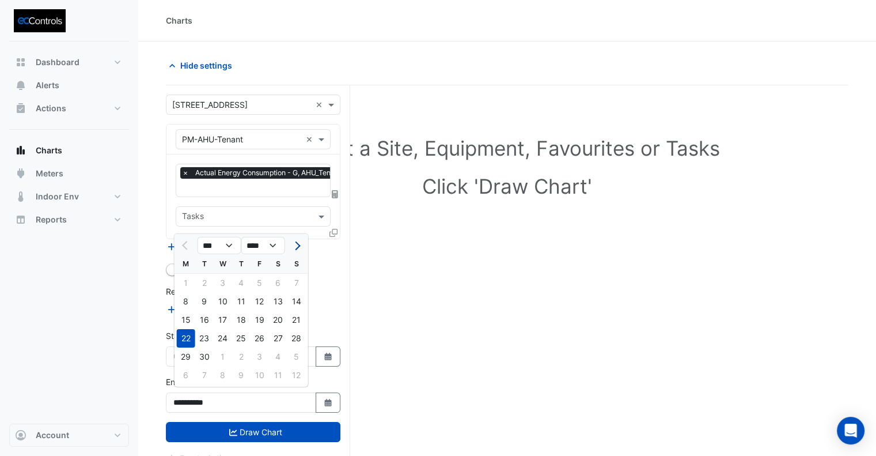
click at [294, 244] on span "Next month" at bounding box center [295, 245] width 9 height 9
click at [182, 250] on button "Previous month" at bounding box center [186, 245] width 14 height 18
select select "*"
click at [281, 426] on button "Draw Chart" at bounding box center [253, 432] width 174 height 20
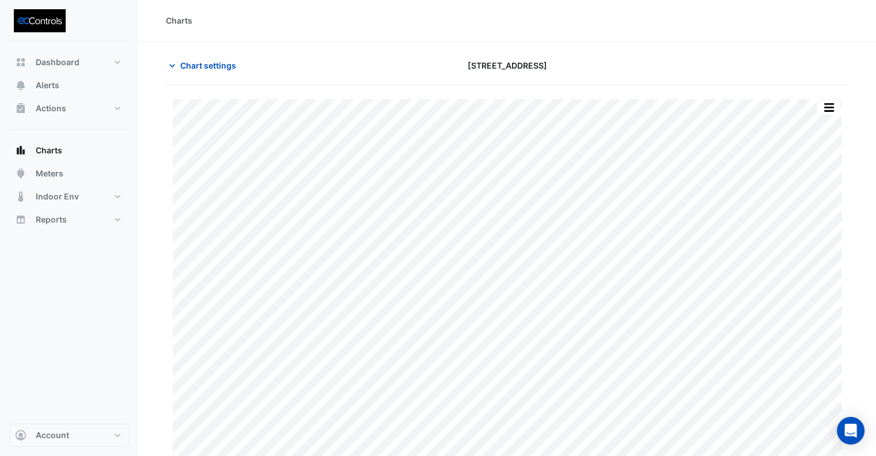
scroll to position [18, 0]
